Goal: Task Accomplishment & Management: Use online tool/utility

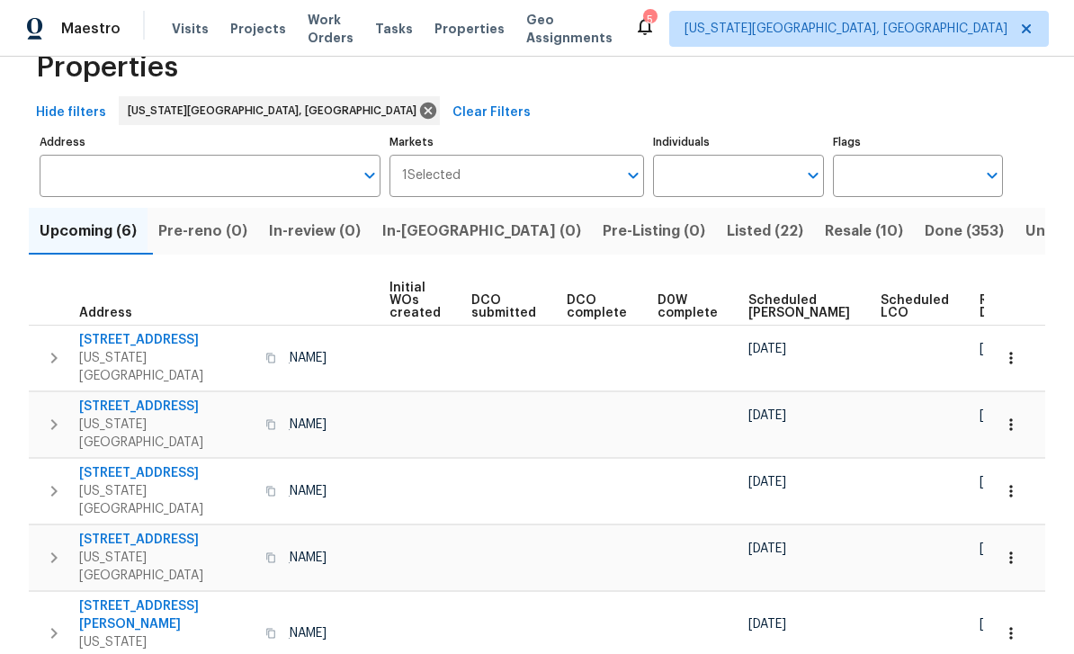
scroll to position [0, 128]
click at [980, 318] on span "Ready Date" at bounding box center [1000, 306] width 40 height 25
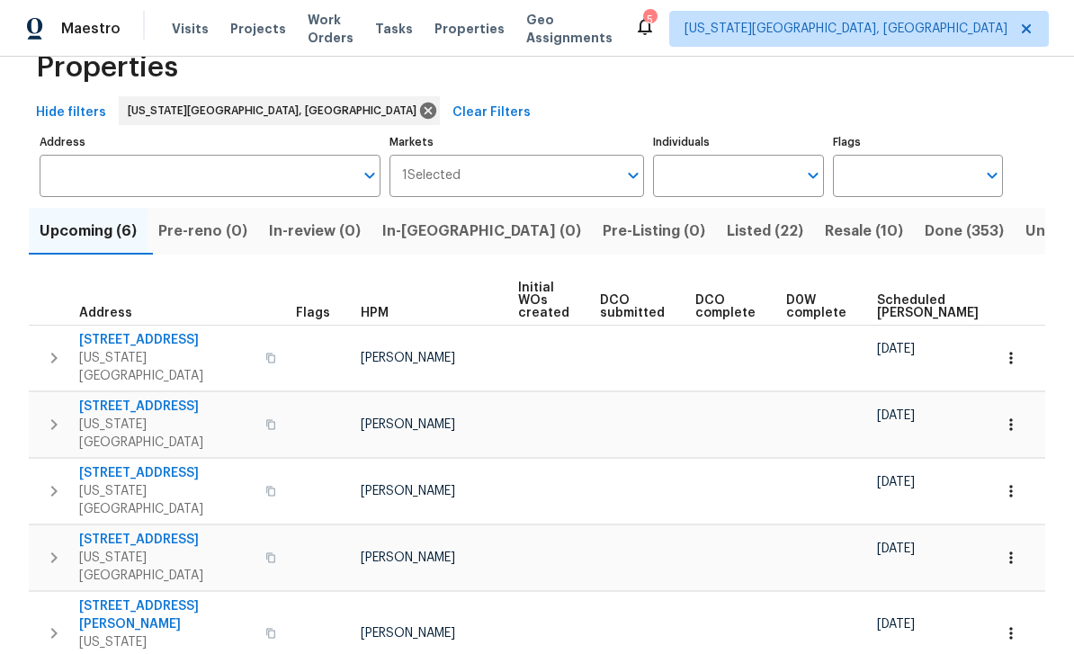
click at [351, 37] on span "Work Orders" at bounding box center [331, 29] width 46 height 36
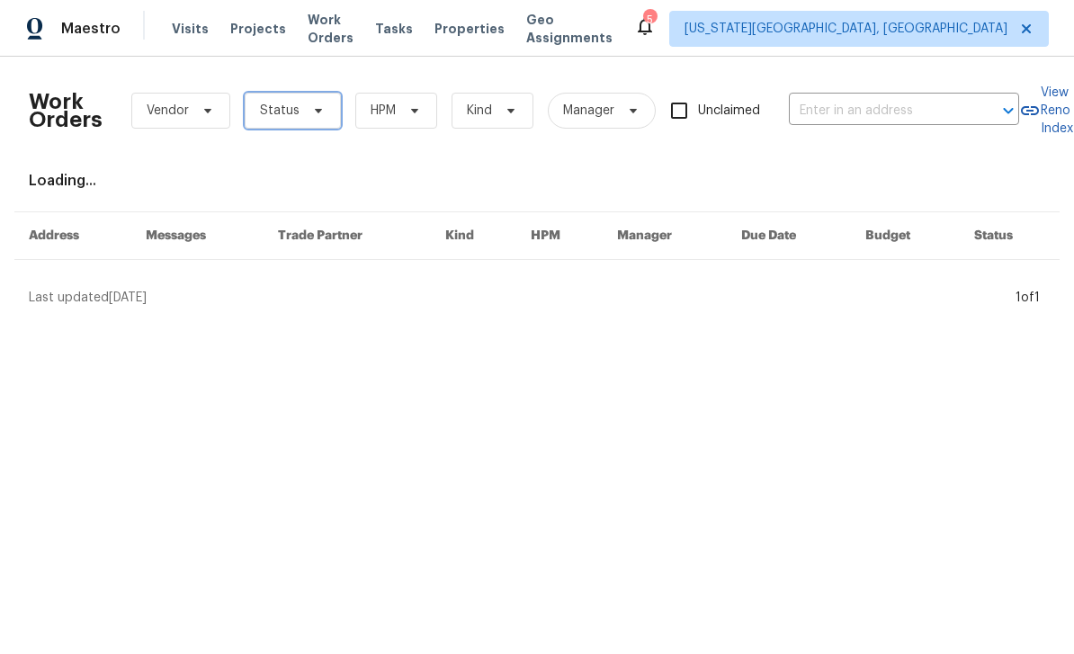
click at [324, 116] on span "Status" at bounding box center [293, 111] width 96 height 36
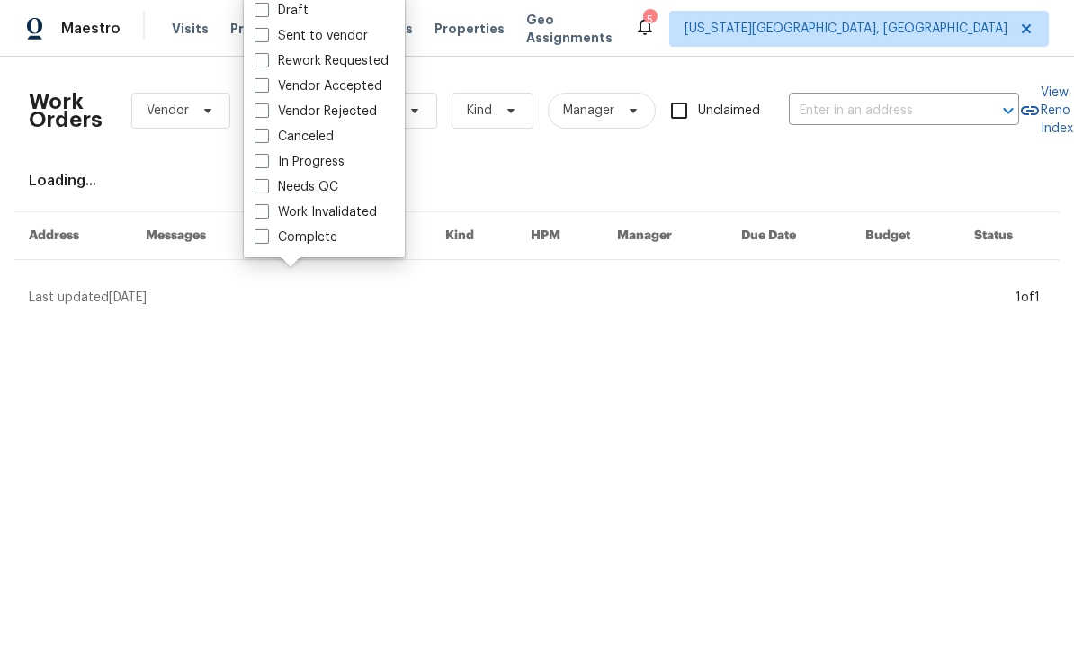
click at [264, 188] on span at bounding box center [262, 186] width 14 height 14
click at [264, 188] on input "Needs QC" at bounding box center [261, 184] width 12 height 12
checkbox input "true"
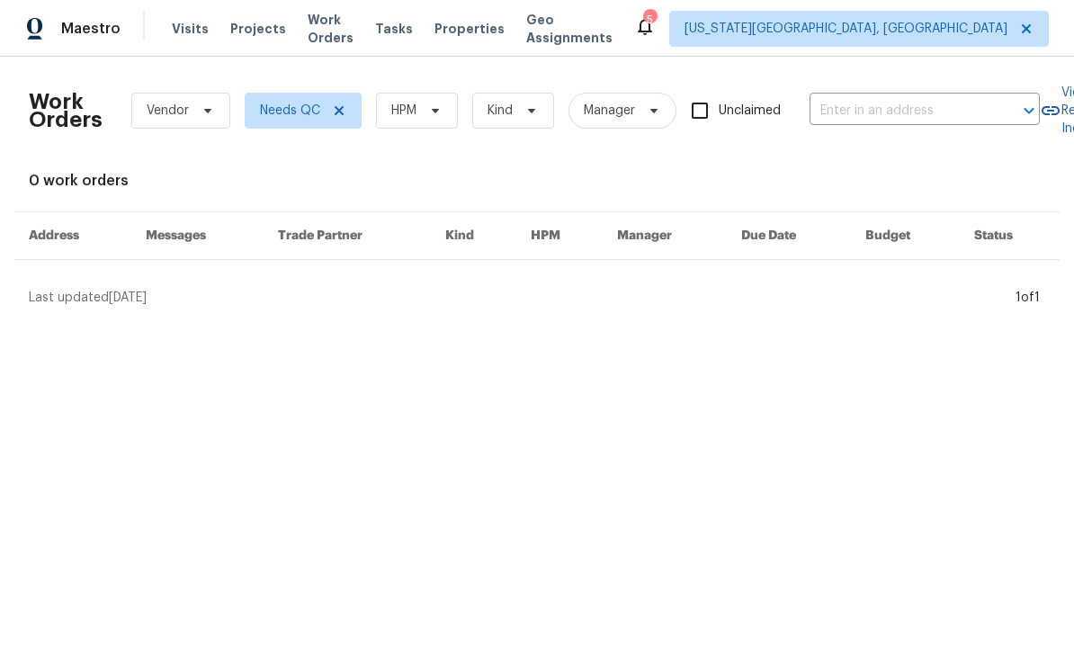
click at [413, 29] on span "Tasks" at bounding box center [394, 28] width 38 height 13
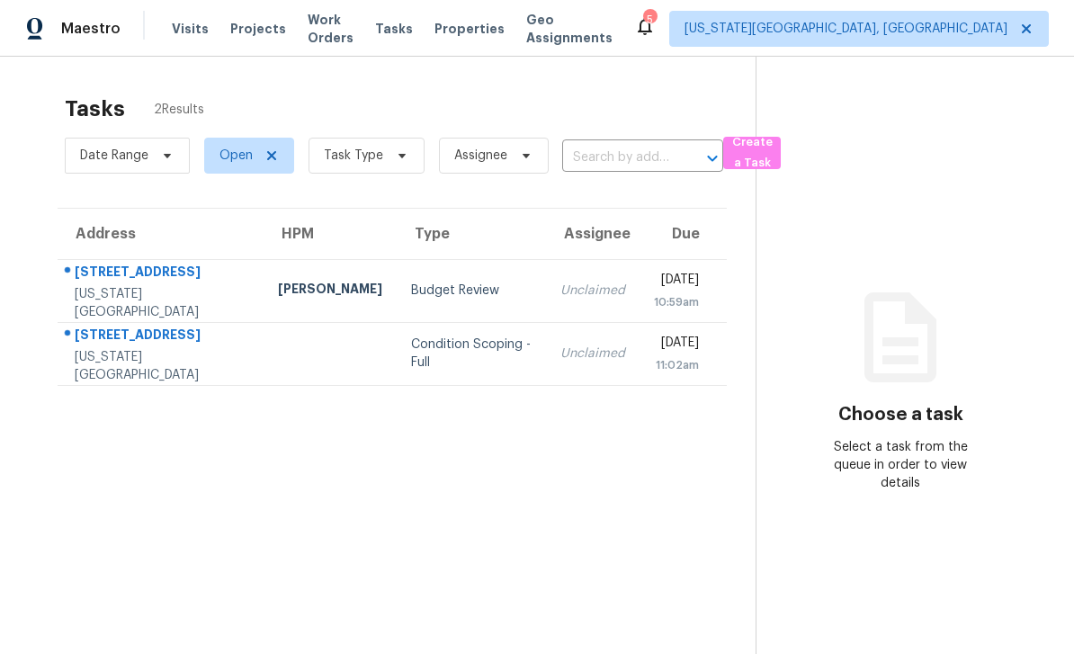
click at [148, 266] on div "3976 Riviera Grv Apt 101" at bounding box center [162, 274] width 174 height 22
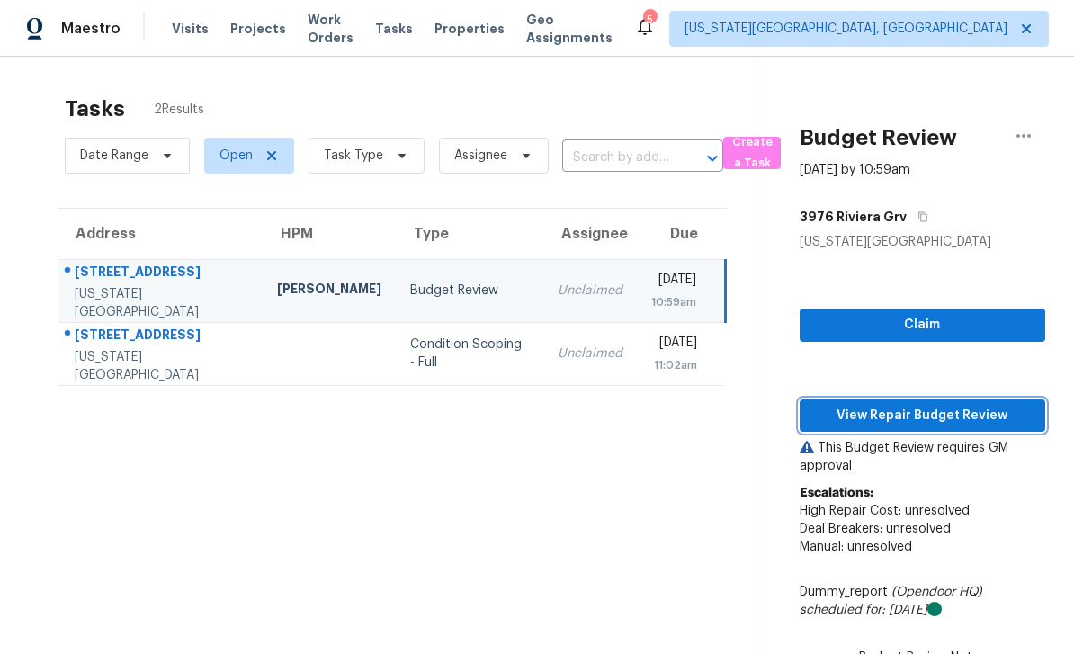
click at [939, 416] on span "View Repair Budget Review" at bounding box center [922, 416] width 217 height 22
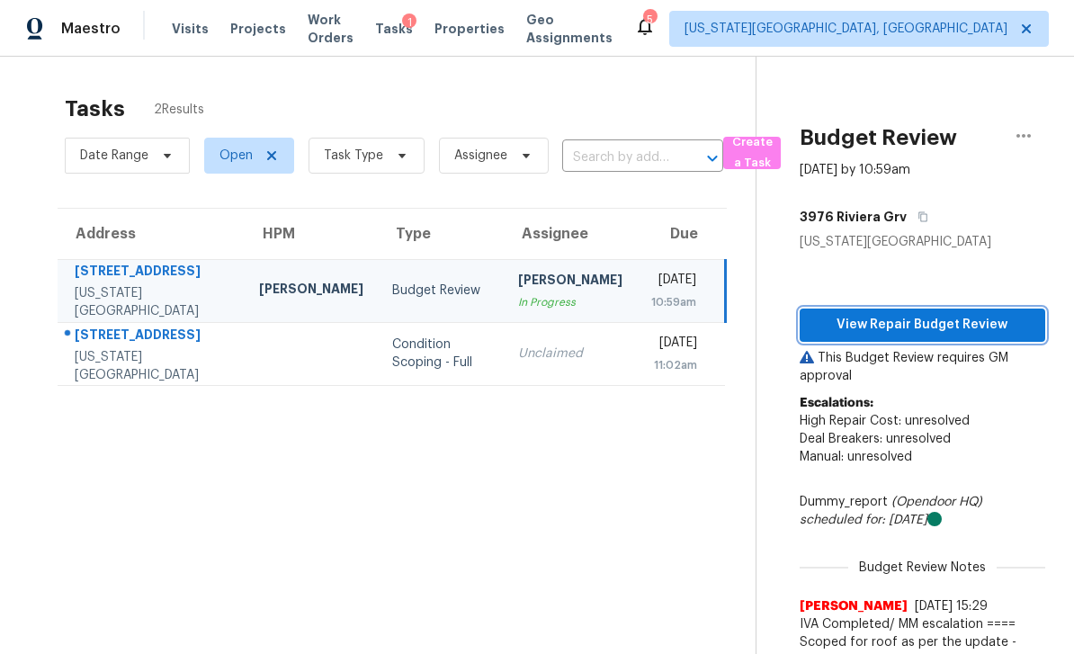
click at [953, 335] on button "View Repair Budget Review" at bounding box center [923, 325] width 246 height 33
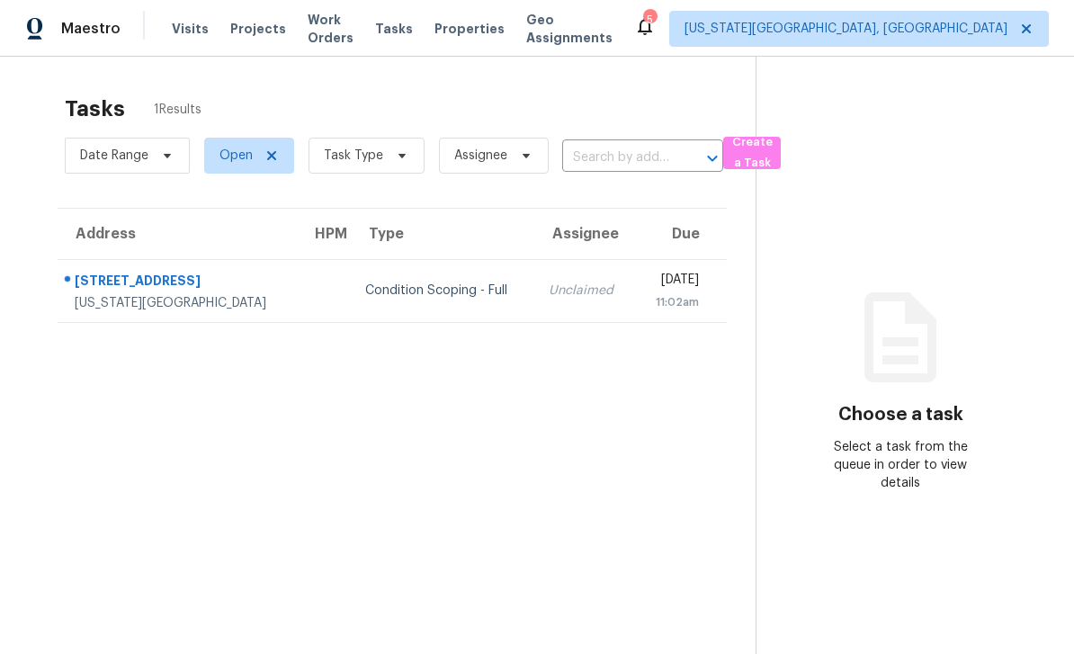
click at [353, 35] on span "Work Orders" at bounding box center [331, 29] width 46 height 36
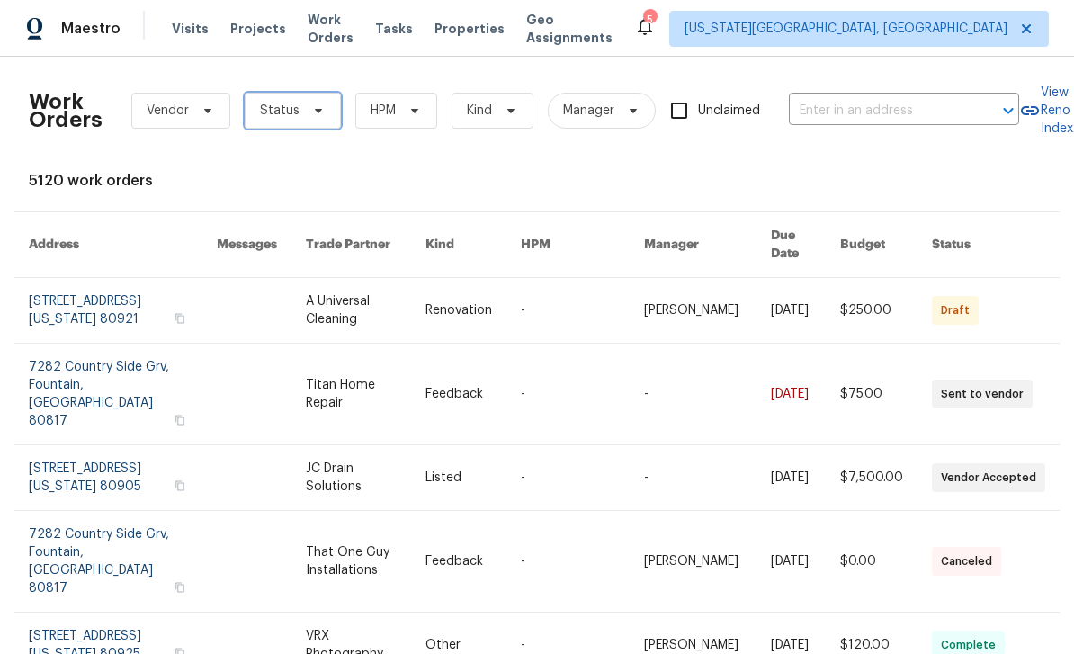
click at [316, 119] on span "Status" at bounding box center [293, 111] width 96 height 36
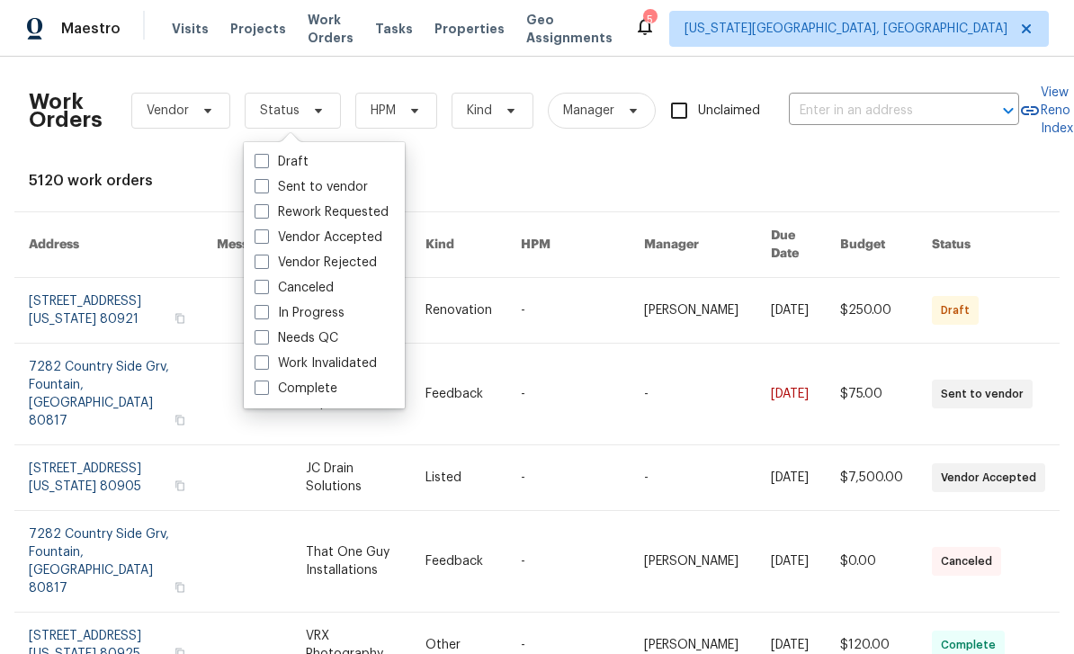
click at [265, 337] on span at bounding box center [262, 337] width 14 height 14
click at [265, 337] on input "Needs QC" at bounding box center [261, 335] width 12 height 12
checkbox input "true"
